Goal: Communication & Community: Answer question/provide support

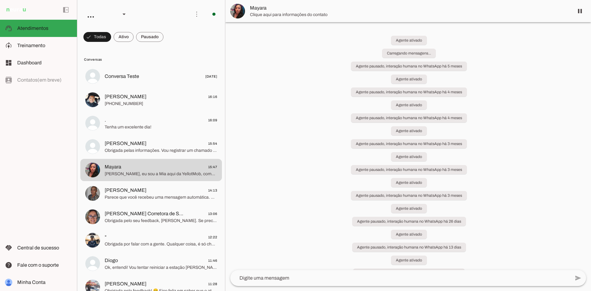
click at [153, 38] on span at bounding box center [149, 37] width 27 height 15
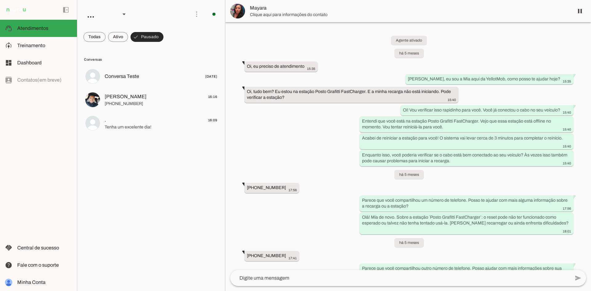
scroll to position [7197, 0]
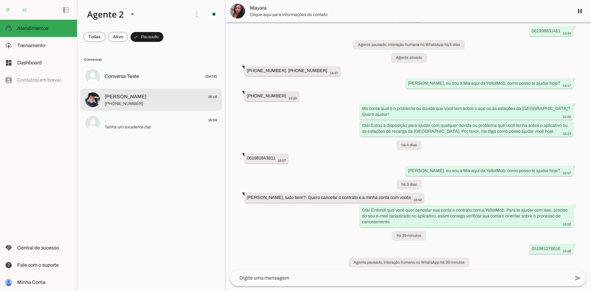
click at [167, 97] on span "Francisco uber Black 16:16" at bounding box center [161, 97] width 112 height 8
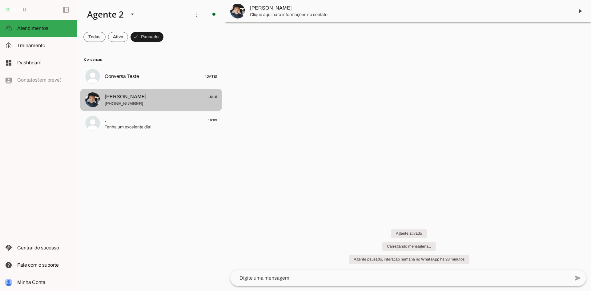
scroll to position [752, 0]
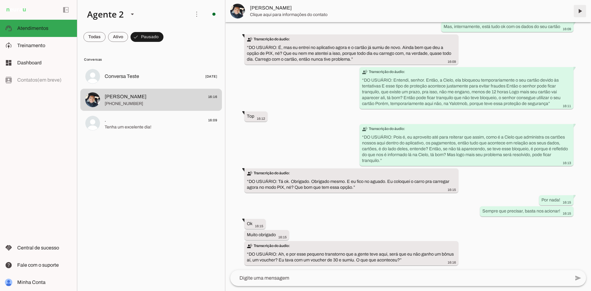
click at [577, 10] on span at bounding box center [580, 11] width 15 height 15
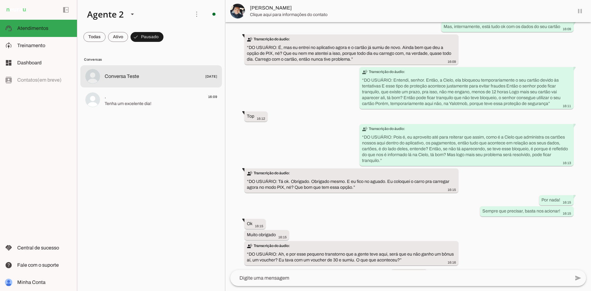
scroll to position [766, 0]
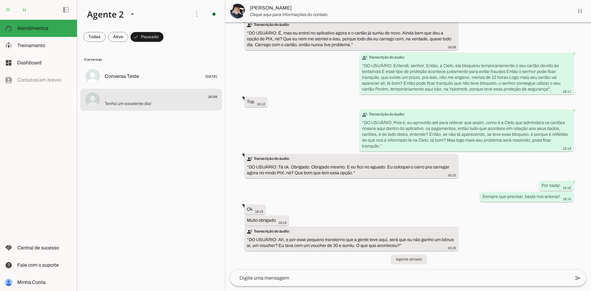
click at [131, 108] on md-item ". 16:09 Tenha um excelente dia!" at bounding box center [151, 100] width 142 height 22
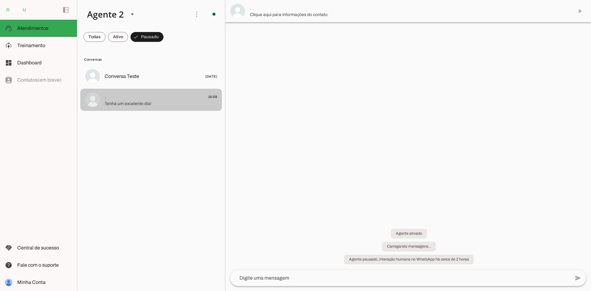
scroll to position [803, 0]
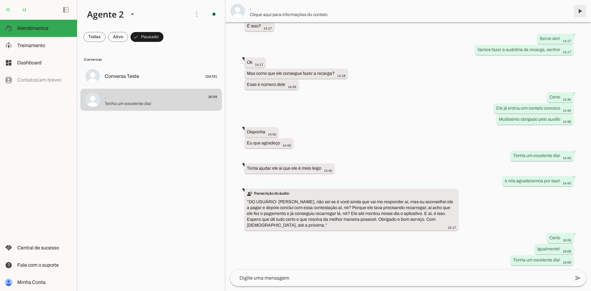
click at [579, 10] on span at bounding box center [580, 11] width 15 height 15
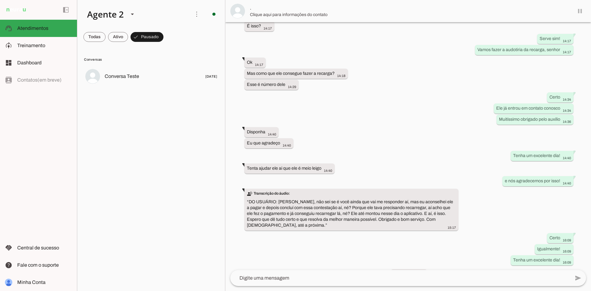
scroll to position [818, 0]
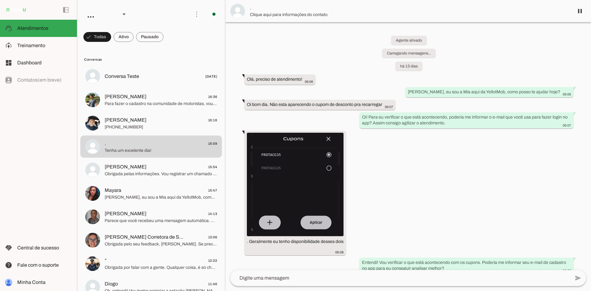
scroll to position [818, 0]
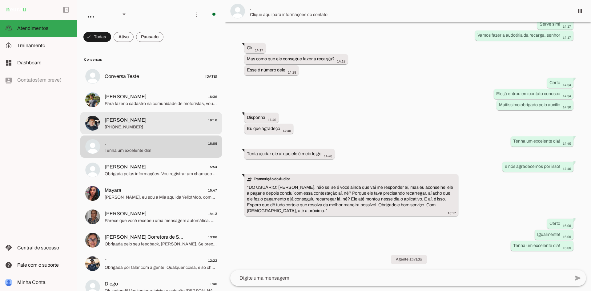
click at [136, 120] on span "[PERSON_NAME]" at bounding box center [126, 119] width 42 height 7
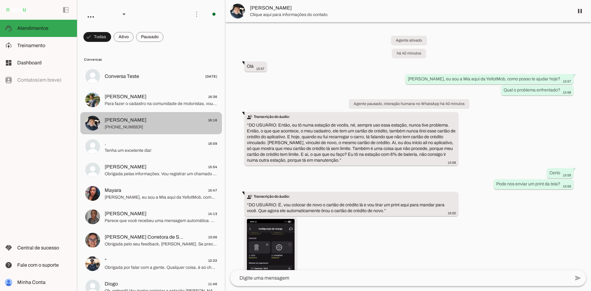
scroll to position [766, 0]
